Goal: Check status

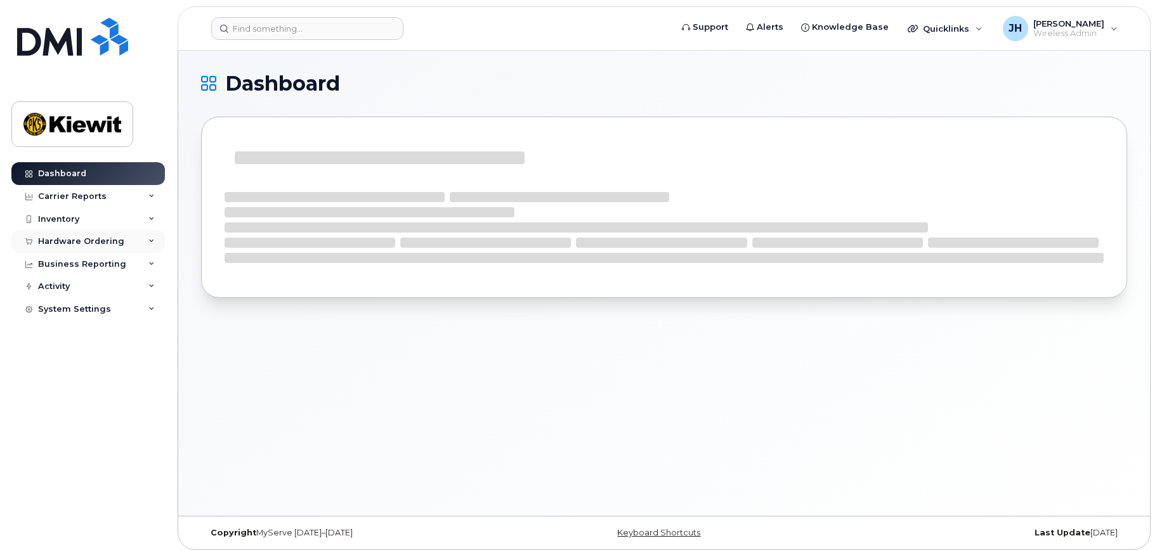
click at [105, 247] on div "Hardware Ordering" at bounding box center [87, 241] width 153 height 23
click at [66, 290] on div "Orders" at bounding box center [59, 288] width 31 height 11
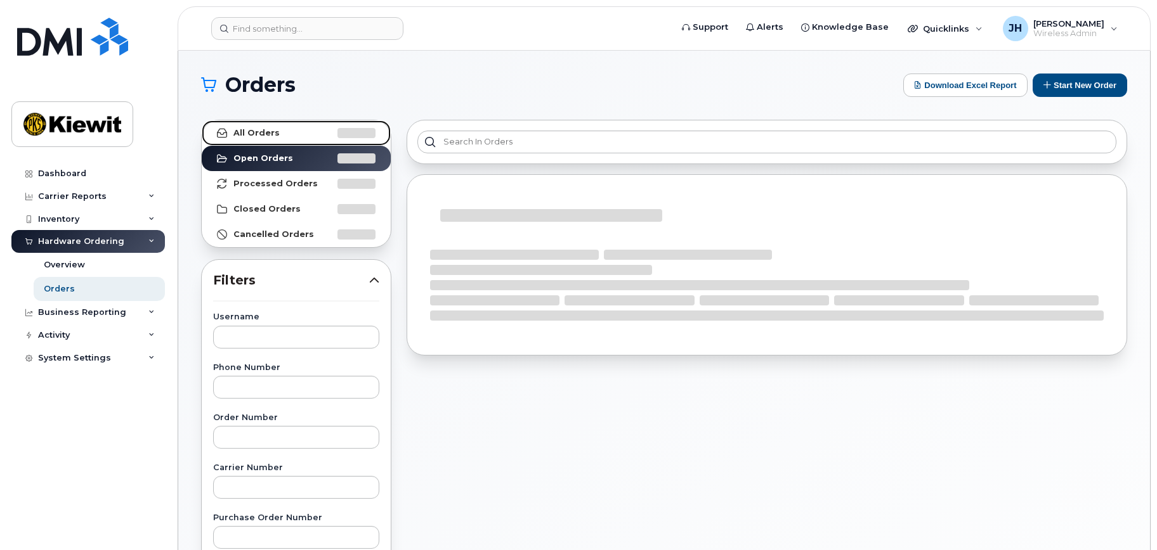
click at [255, 138] on link "All Orders" at bounding box center [296, 132] width 189 height 25
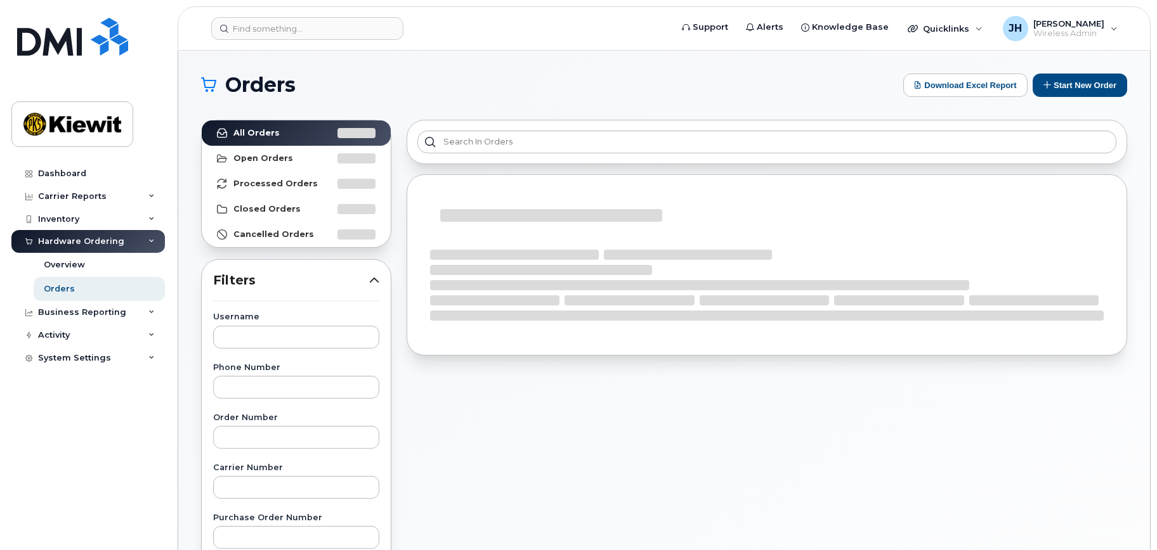
click at [561, 126] on div at bounding box center [767, 142] width 720 height 44
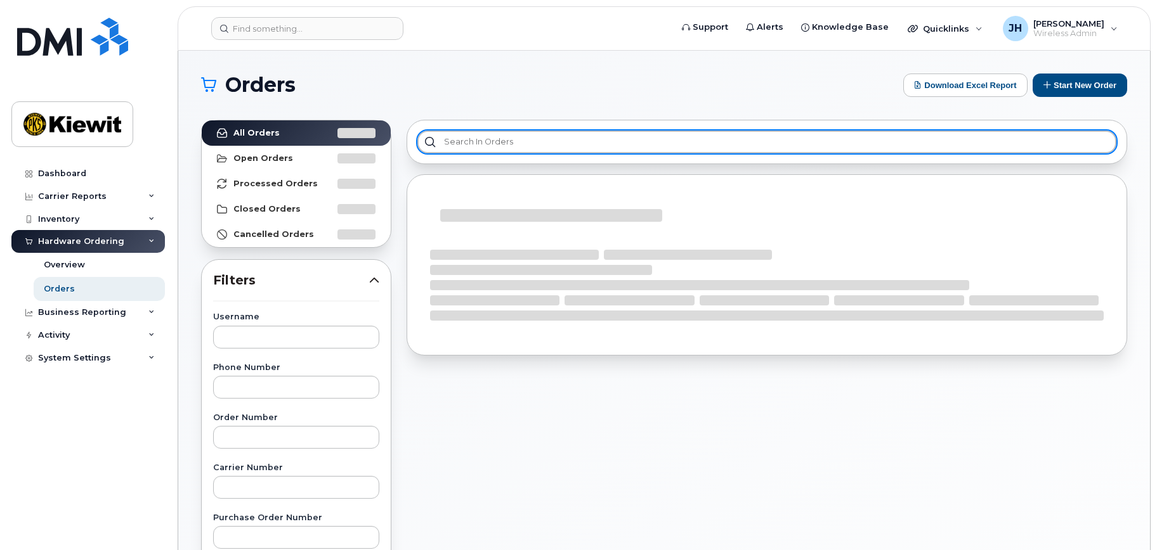
click at [521, 141] on input "text" at bounding box center [766, 142] width 699 height 23
paste input "[PERSON_NAME]"
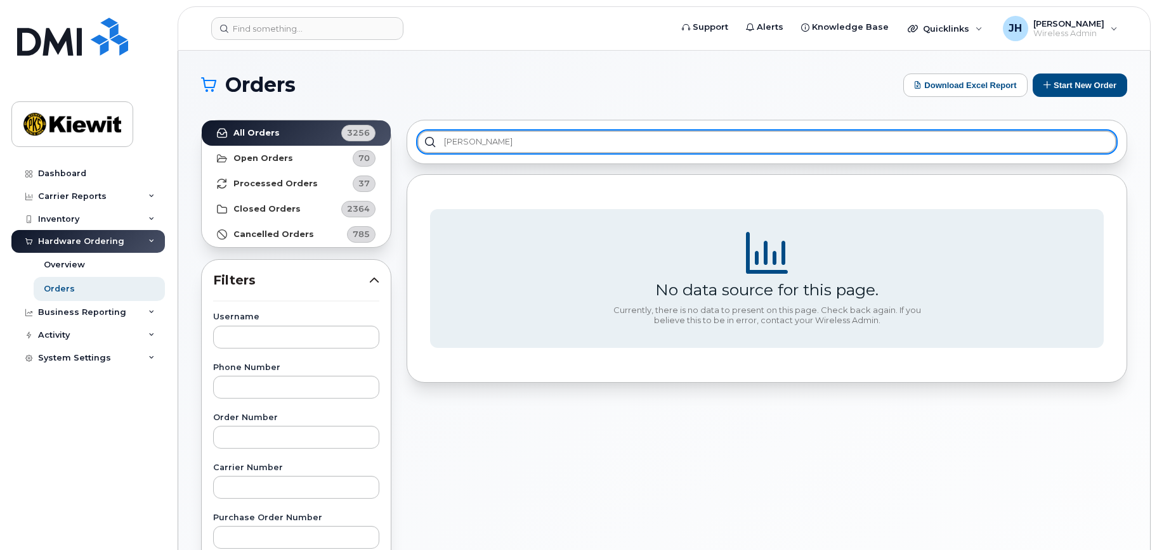
drag, startPoint x: 522, startPoint y: 142, endPoint x: 361, endPoint y: 141, distance: 160.5
click at [361, 141] on div "All Orders 3256 Open Orders 70 Processed Orders 37 Closed Orders 2364 Cancelled…" at bounding box center [663, 557] width 941 height 891
type input "[PERSON_NAME]"
drag, startPoint x: 481, startPoint y: 140, endPoint x: 406, endPoint y: 138, distance: 75.5
click at [412, 138] on div "[PERSON_NAME]" at bounding box center [767, 142] width 720 height 44
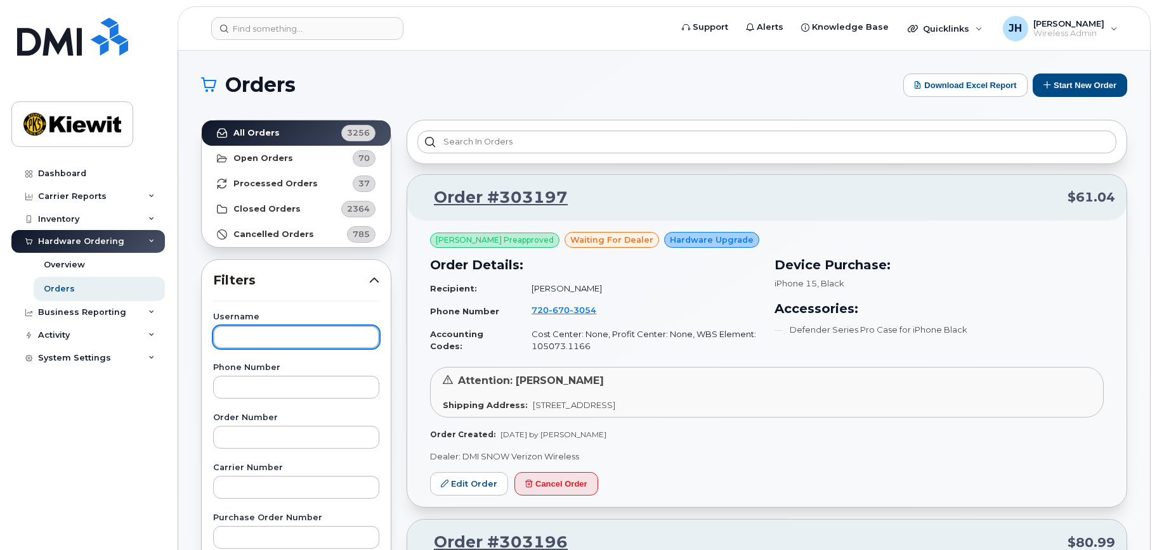
click at [307, 337] on input "text" at bounding box center [296, 337] width 166 height 23
paste input "[PERSON_NAME]"
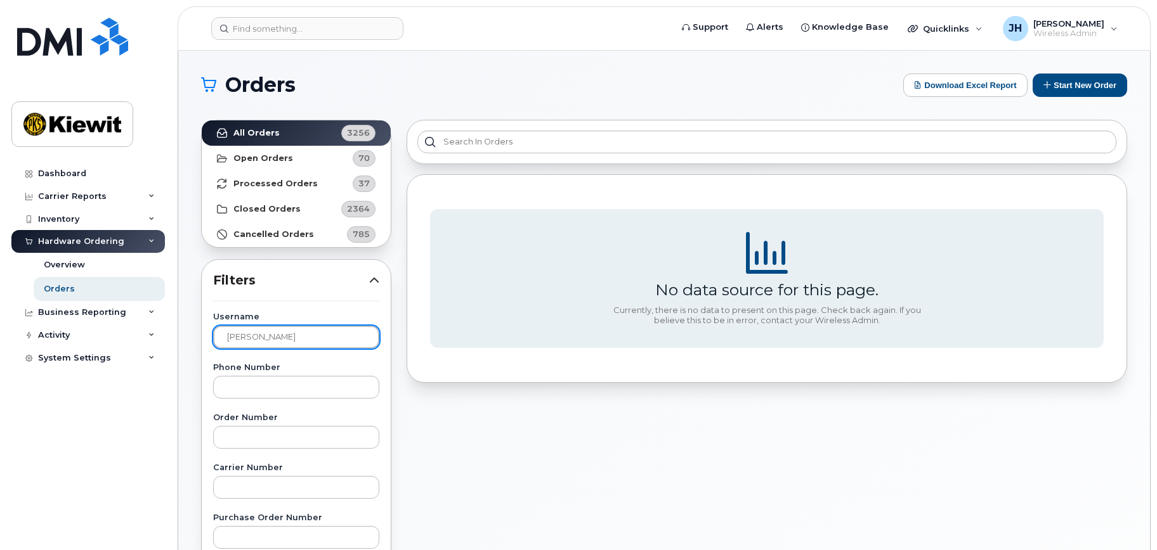
drag, startPoint x: 299, startPoint y: 332, endPoint x: 255, endPoint y: 335, distance: 43.8
click at [255, 335] on input "[PERSON_NAME]" at bounding box center [296, 337] width 166 height 23
drag, startPoint x: 255, startPoint y: 335, endPoint x: 139, endPoint y: 327, distance: 116.4
click at [178, 327] on div "Support Alerts Knowledge Base Quicklinks Suspend / Cancel Device Change SIM Car…" at bounding box center [664, 535] width 972 height 968
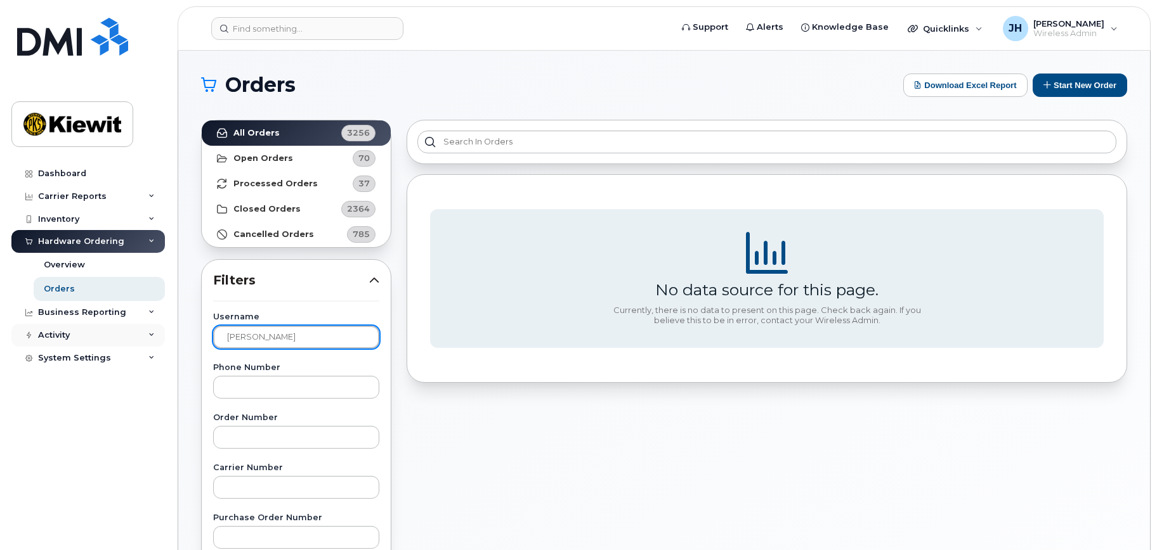
click at [271, 337] on input "[PERSON_NAME]" at bounding box center [296, 337] width 166 height 23
type input "[PERSON_NAME][DOMAIN_NAME][PERSON_NAME]"
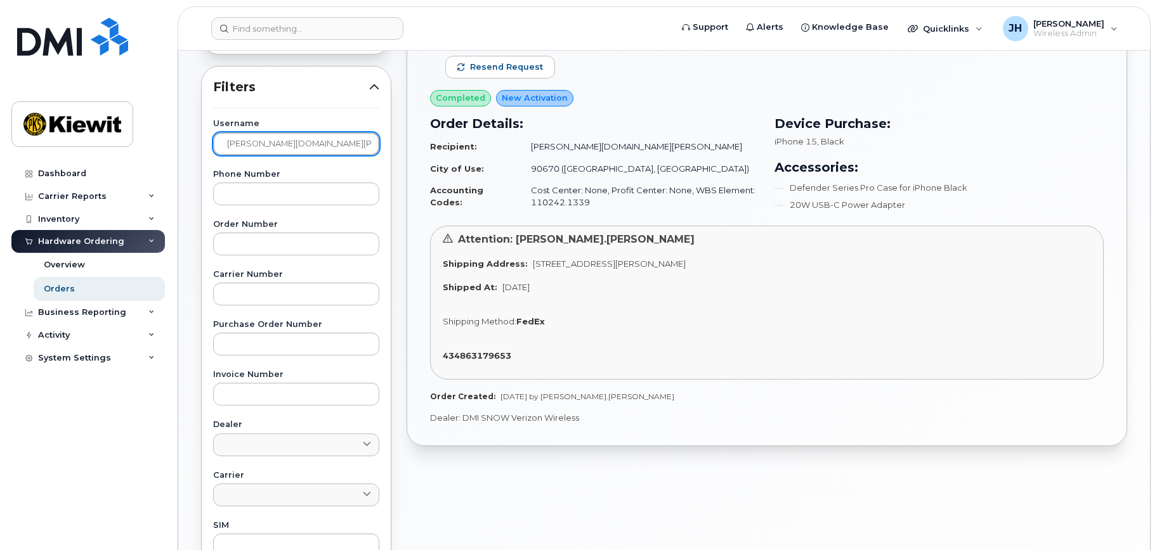
scroll to position [190, 0]
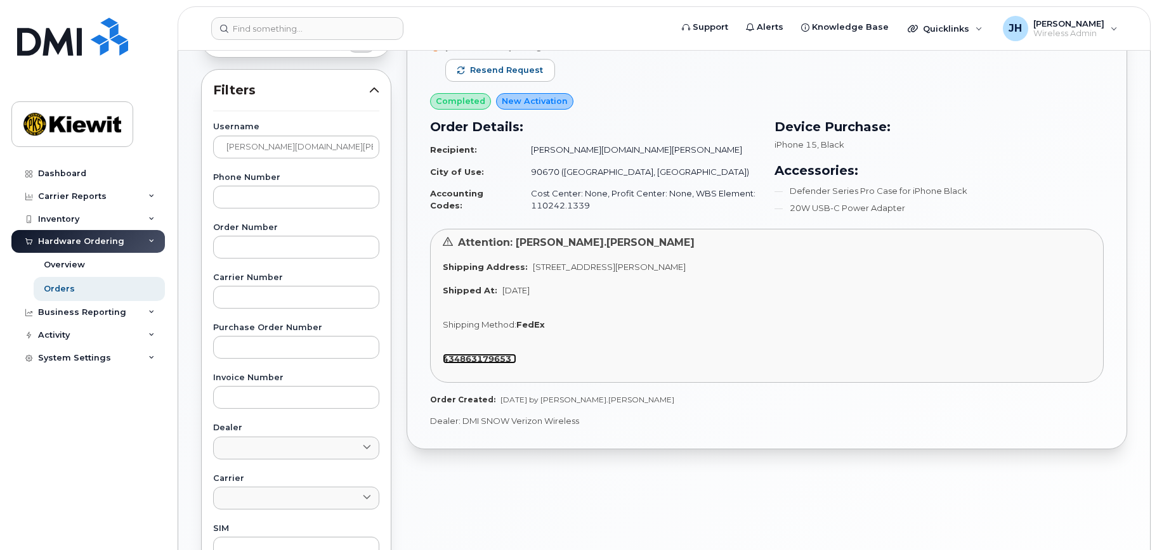
click at [480, 356] on strong "434863179653" at bounding box center [477, 359] width 68 height 10
